Goal: Information Seeking & Learning: Learn about a topic

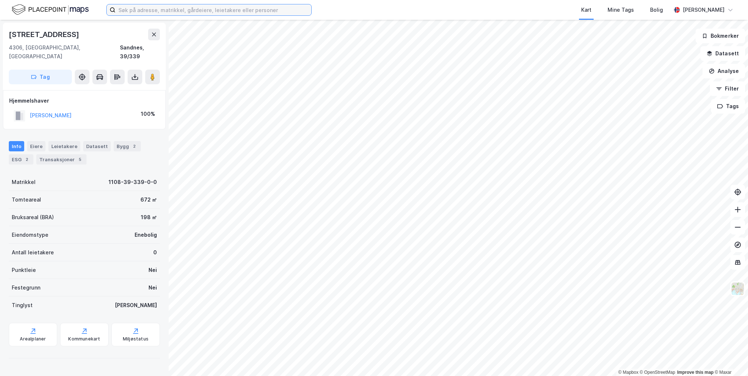
click at [261, 11] on input at bounding box center [213, 9] width 196 height 11
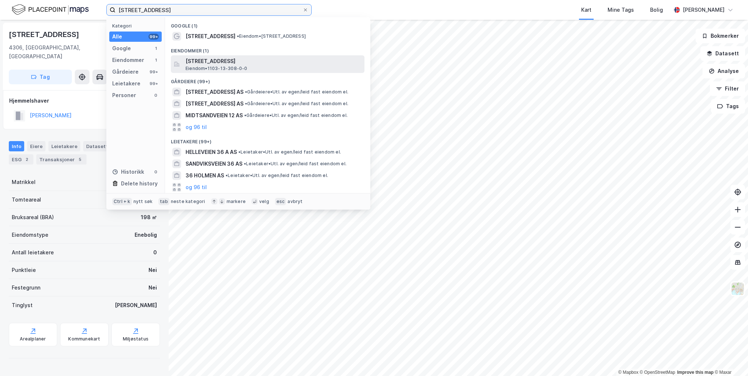
type input "[STREET_ADDRESS]"
click at [307, 59] on span "[STREET_ADDRESS]" at bounding box center [273, 61] width 176 height 9
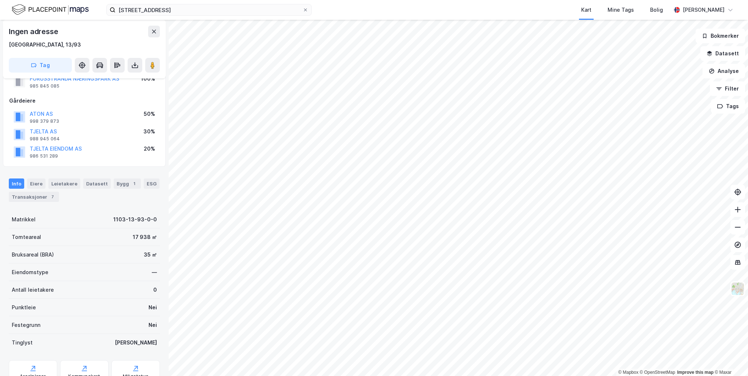
scroll to position [57, 0]
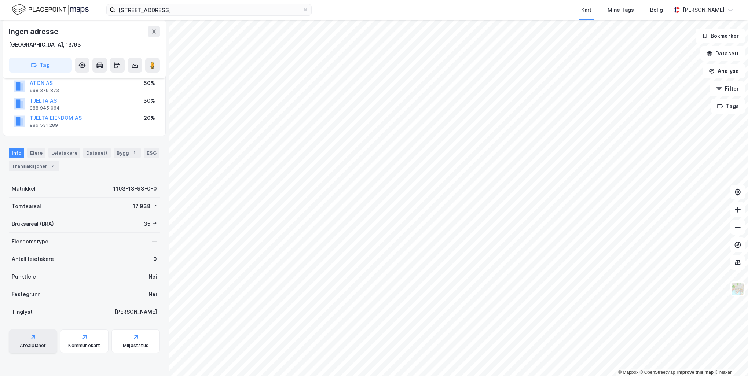
click at [34, 343] on div "Arealplaner" at bounding box center [33, 346] width 26 height 6
